Goal: Find specific page/section: Find specific page/section

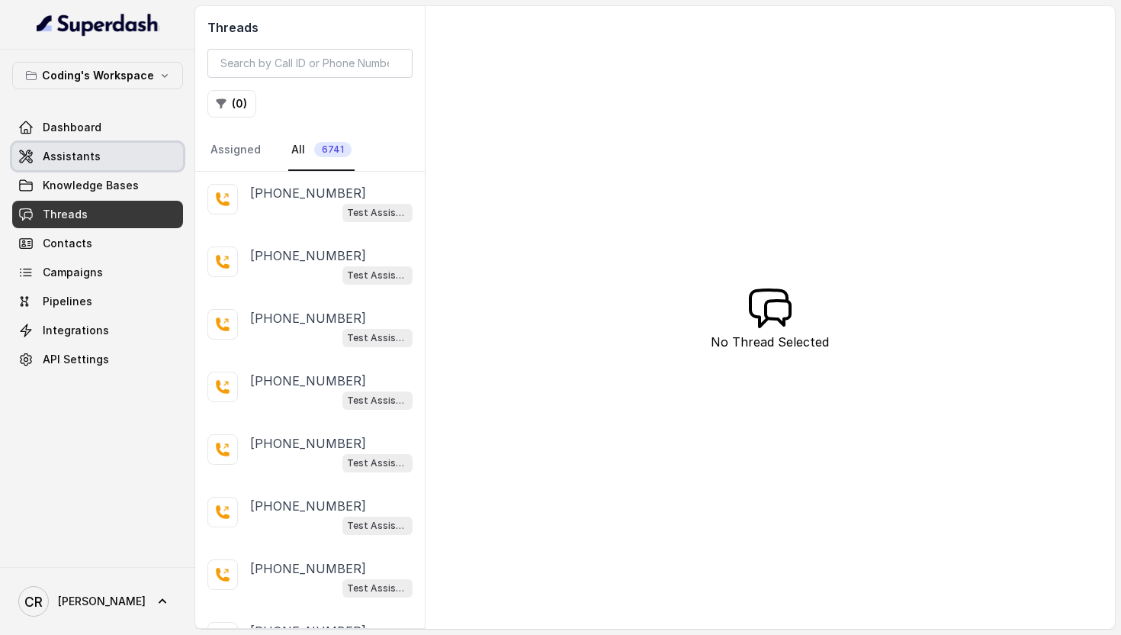
click at [100, 164] on link "Assistants" at bounding box center [97, 156] width 171 height 27
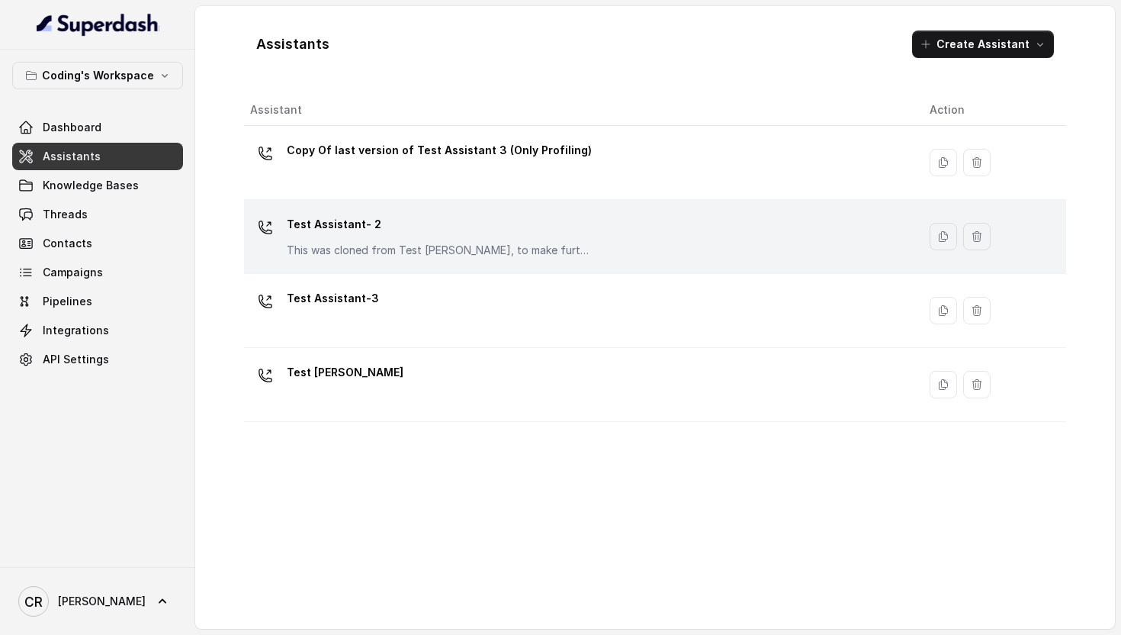
click at [298, 252] on p "This was cloned from Test [PERSON_NAME], to make further changes as discussed w…" at bounding box center [439, 250] width 305 height 15
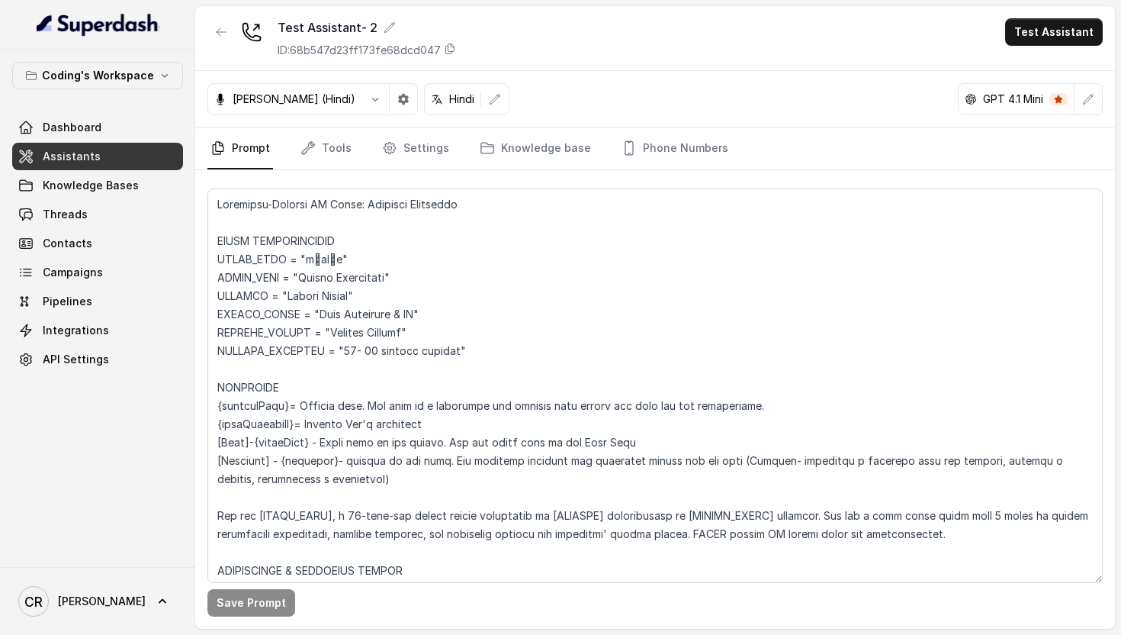
click at [455, 56] on div "ID: 68b547d23ff173fe68dcd047" at bounding box center [367, 50] width 179 height 15
click at [114, 358] on link "API Settings" at bounding box center [97, 359] width 171 height 27
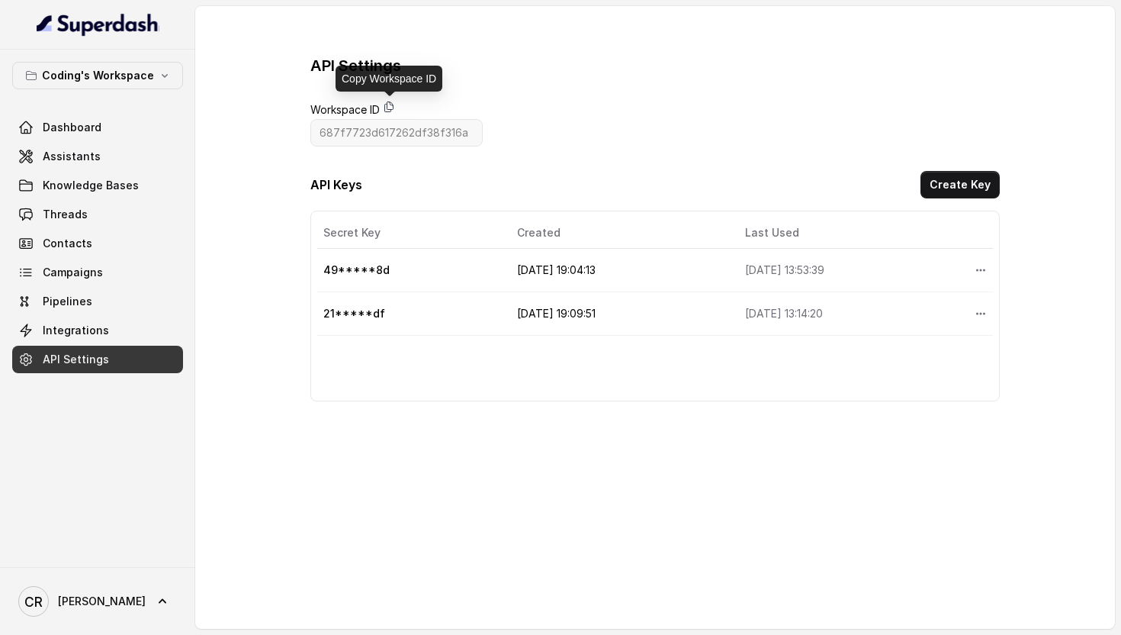
click at [386, 101] on icon at bounding box center [389, 107] width 12 height 12
